Goal: Information Seeking & Learning: Compare options

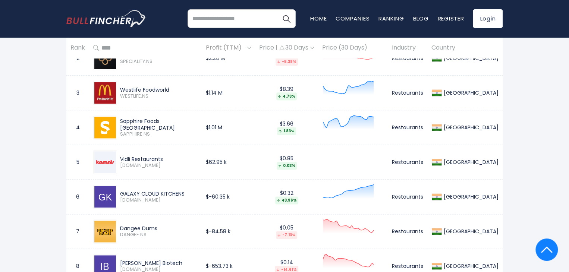
scroll to position [383, 0]
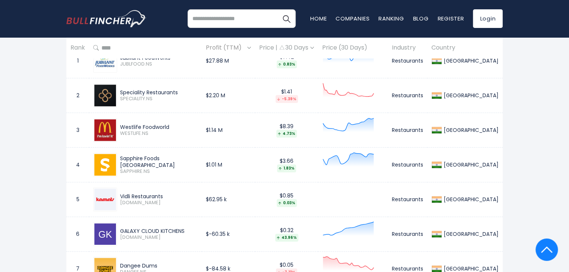
drag, startPoint x: 123, startPoint y: 90, endPoint x: 180, endPoint y: 91, distance: 57.8
click at [180, 91] on div "Speciality Restaurants" at bounding box center [159, 92] width 78 height 7
click at [41, 111] on div "[GEOGRAPHIC_DATA] Entire World 30,364 [GEOGRAPHIC_DATA] [GEOGRAPHIC_DATA]" at bounding box center [284, 65] width 569 height 800
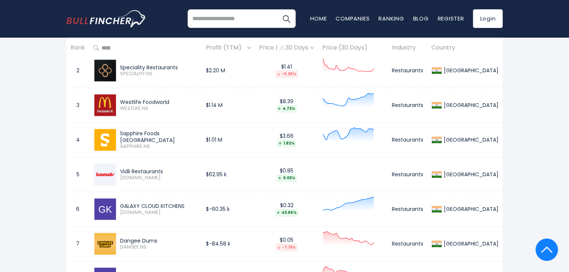
scroll to position [421, 0]
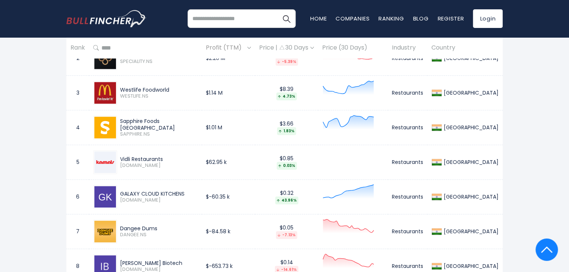
drag, startPoint x: 123, startPoint y: 123, endPoint x: 179, endPoint y: 125, distance: 55.6
click at [179, 125] on div "Sapphire Foods [GEOGRAPHIC_DATA]" at bounding box center [159, 124] width 78 height 13
click at [48, 126] on div "[GEOGRAPHIC_DATA] Entire World 30,364 [GEOGRAPHIC_DATA] [GEOGRAPHIC_DATA]" at bounding box center [284, 28] width 569 height 800
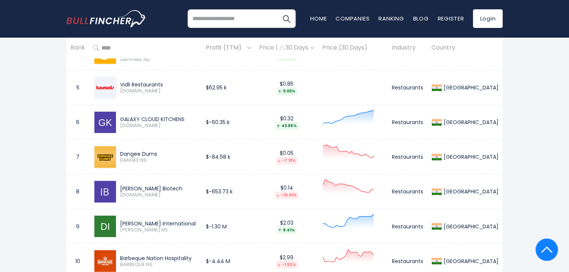
scroll to position [458, 0]
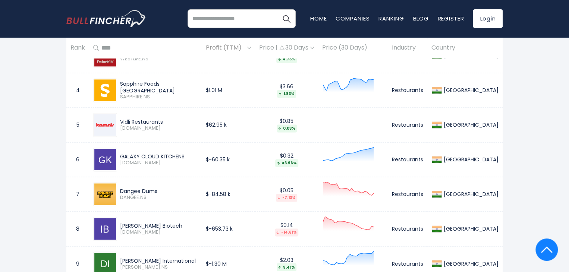
drag, startPoint x: 122, startPoint y: 121, endPoint x: 167, endPoint y: 121, distance: 45.5
click at [167, 121] on div "Vidli Restaurants [DOMAIN_NAME]" at bounding box center [157, 125] width 81 height 13
drag, startPoint x: 122, startPoint y: 155, endPoint x: 188, endPoint y: 154, distance: 66.0
click at [188, 154] on div "GALAXY CLOUD KITCHENS [DOMAIN_NAME]" at bounding box center [157, 159] width 81 height 13
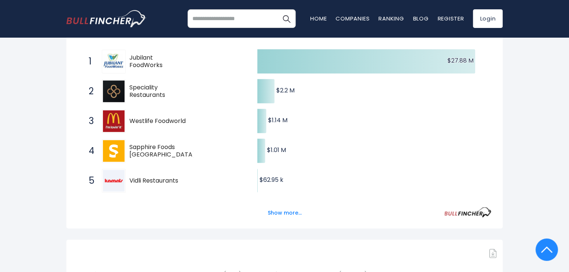
scroll to position [149, 0]
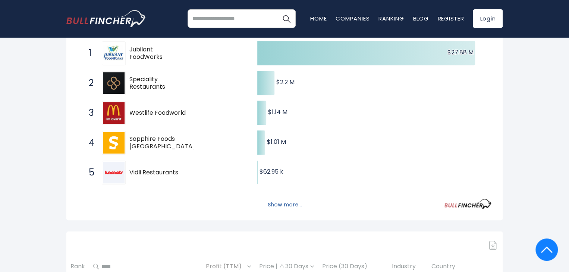
click at [288, 207] on button "Show more..." at bounding box center [284, 205] width 43 height 12
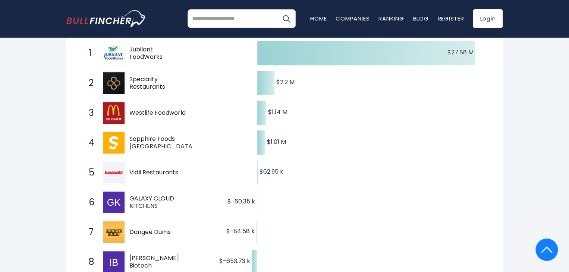
scroll to position [298, 0]
